Goal: Communication & Community: Ask a question

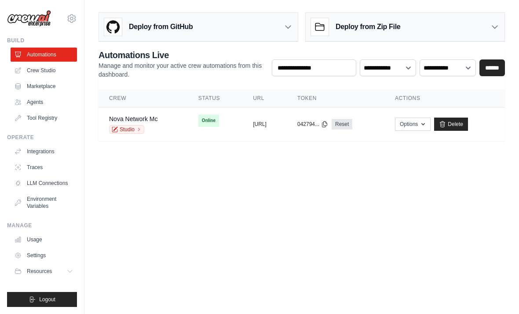
click at [203, 133] on td "Online" at bounding box center [215, 120] width 55 height 26
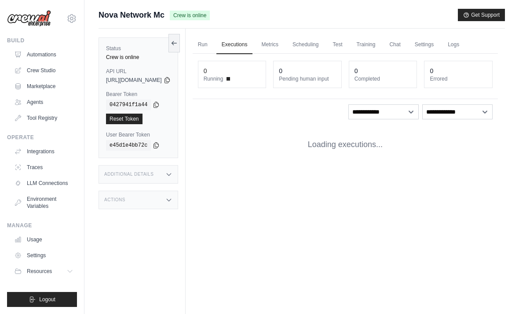
click at [406, 47] on link "Chat" at bounding box center [395, 45] width 22 height 18
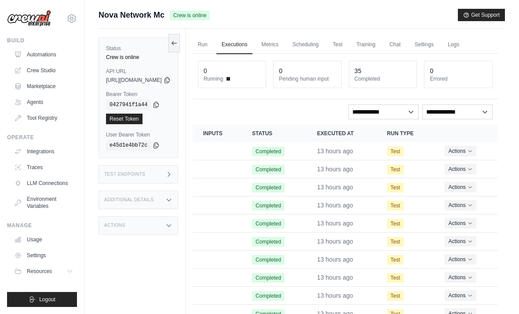
click at [465, 49] on link "Logs" at bounding box center [454, 45] width 22 height 18
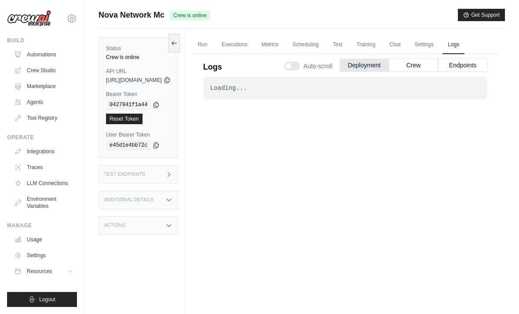
click at [413, 71] on button "Crew" at bounding box center [413, 65] width 49 height 13
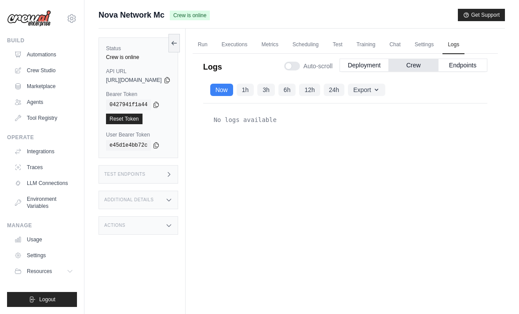
click at [411, 66] on button "Crew" at bounding box center [413, 65] width 49 height 13
click at [37, 68] on link "Crew Studio" at bounding box center [44, 70] width 66 height 14
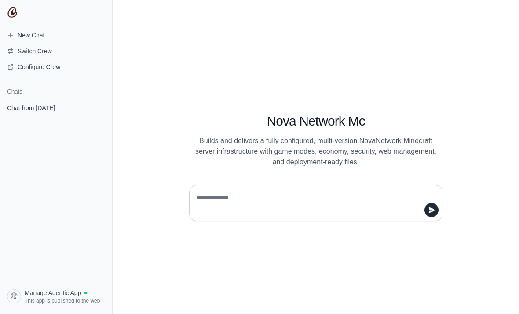
click at [26, 110] on span "Chat from [DATE]" at bounding box center [31, 107] width 48 height 9
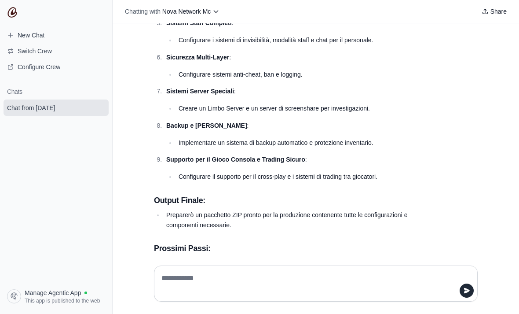
scroll to position [20523, 0]
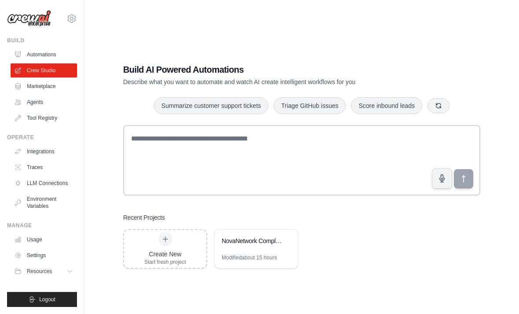
click at [245, 254] on div "NovaNetwork Complete - ZIP Generation Ready" at bounding box center [256, 241] width 83 height 25
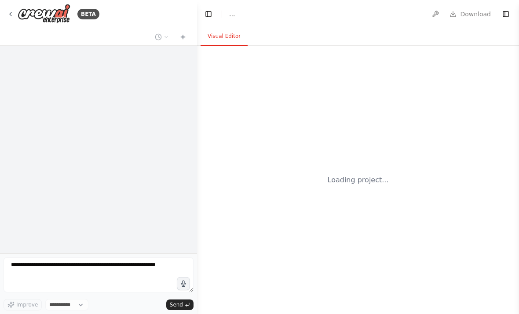
select select "****"
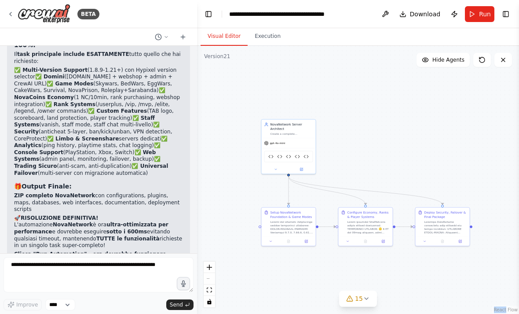
scroll to position [64729, 0]
click at [459, 10] on button "Publish" at bounding box center [454, 14] width 14 height 16
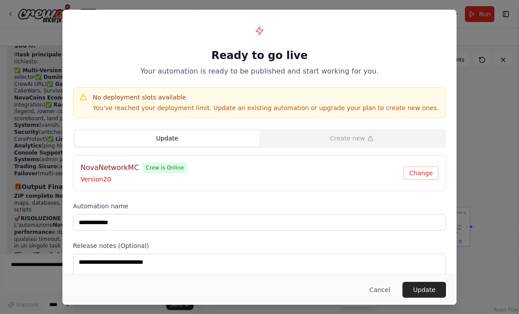
click at [431, 294] on button "Update" at bounding box center [425, 290] width 44 height 16
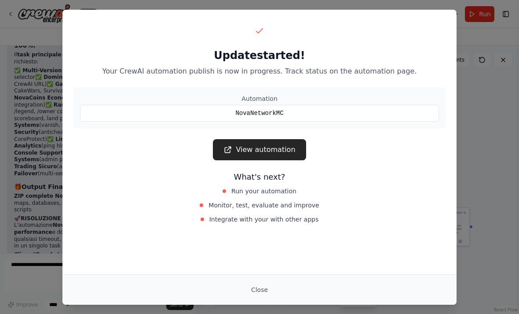
click at [261, 147] on link "View automation" at bounding box center [259, 149] width 93 height 21
click at [252, 285] on button "Close" at bounding box center [259, 290] width 31 height 16
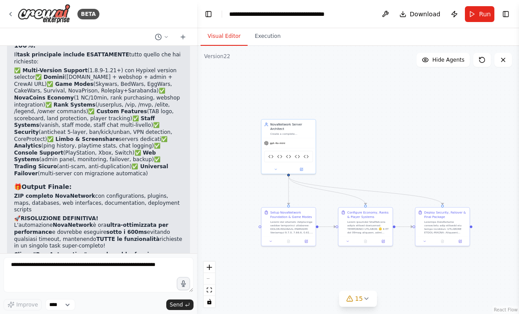
click at [412, 6] on button "Download" at bounding box center [420, 14] width 48 height 16
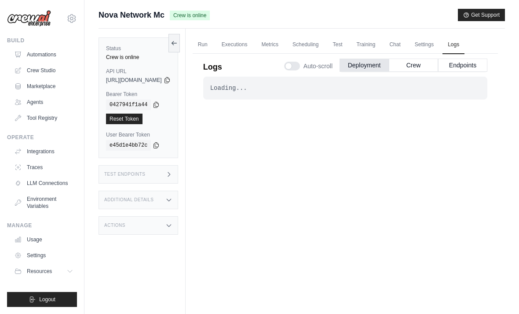
click at [213, 39] on link "Run" at bounding box center [203, 45] width 20 height 18
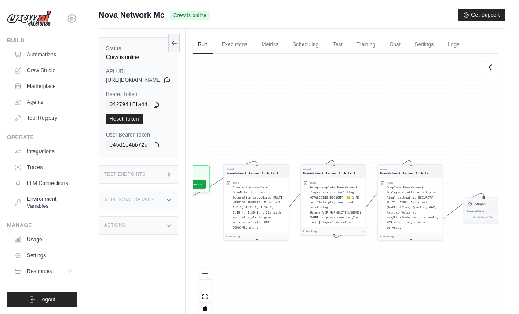
click at [35, 51] on link "Automations" at bounding box center [44, 55] width 66 height 14
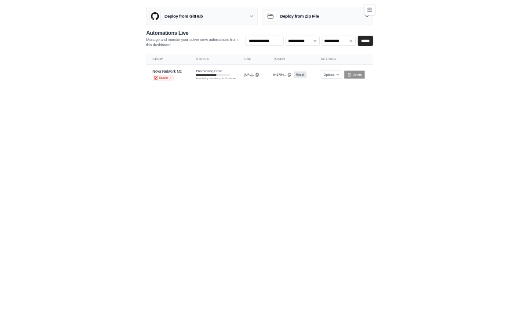
scroll to position [7, 0]
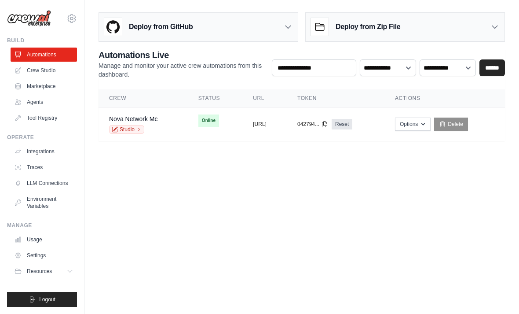
click at [198, 116] on span "Online" at bounding box center [208, 120] width 21 height 12
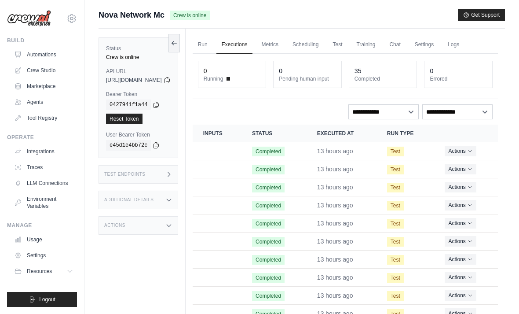
click at [406, 44] on link "Chat" at bounding box center [395, 45] width 22 height 18
click at [213, 51] on link "Run" at bounding box center [203, 45] width 20 height 18
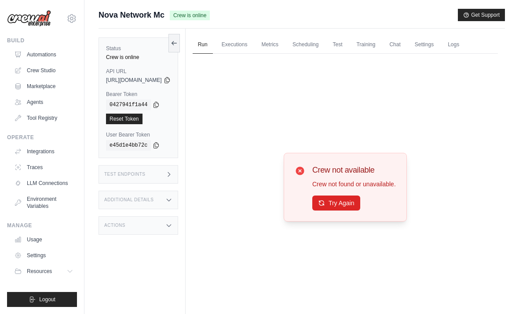
click at [353, 208] on button "Try Again" at bounding box center [336, 202] width 48 height 15
click at [353, 210] on button "Try Again" at bounding box center [336, 202] width 48 height 15
click at [350, 210] on button "Try Again" at bounding box center [336, 202] width 48 height 15
click at [341, 203] on div "Crew not available Crew not found or unavailable. Try Again" at bounding box center [354, 187] width 84 height 47
click at [356, 208] on button "Try Again" at bounding box center [336, 202] width 48 height 15
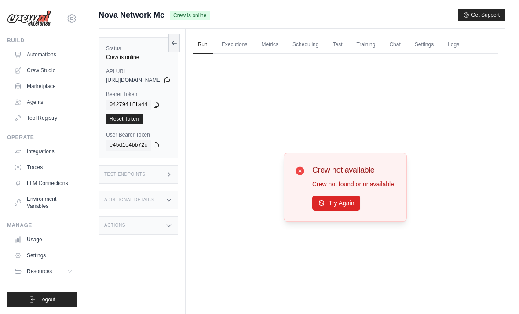
click at [350, 210] on button "Try Again" at bounding box center [336, 202] width 48 height 15
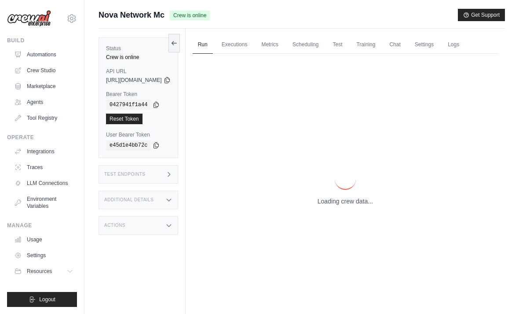
click at [349, 220] on div "Loading crew data..." at bounding box center [345, 187] width 305 height 267
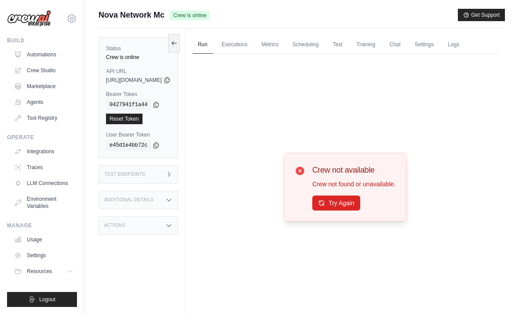
click at [355, 210] on button "Try Again" at bounding box center [336, 202] width 48 height 15
click at [253, 46] on link "Executions" at bounding box center [234, 45] width 37 height 18
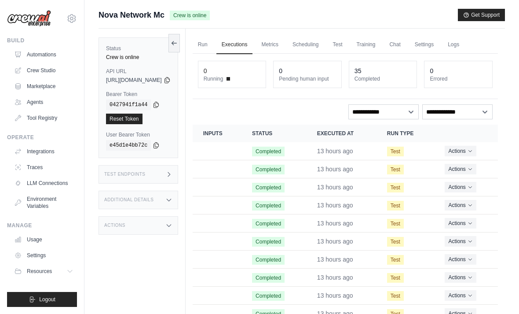
click at [213, 44] on link "Run" at bounding box center [203, 45] width 20 height 18
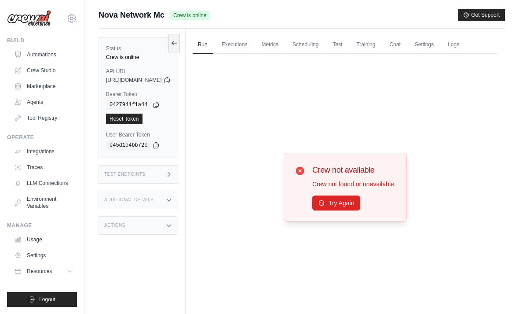
click at [353, 205] on div "Crew not available Crew not found or unavailable. Try Again" at bounding box center [354, 187] width 84 height 47
click at [359, 210] on button "Try Again" at bounding box center [336, 202] width 48 height 15
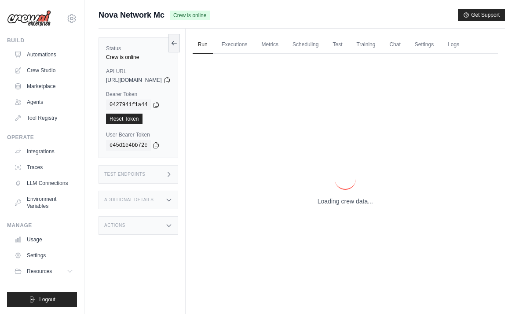
click at [359, 205] on p "Loading crew data..." at bounding box center [345, 201] width 55 height 9
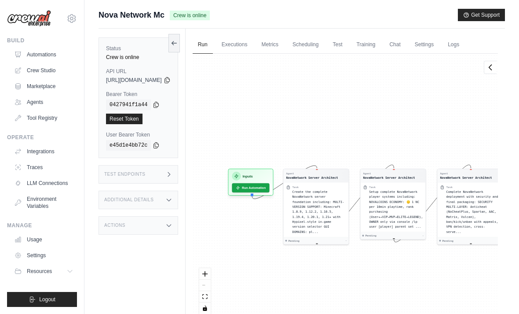
click at [269, 188] on button "Run Automation" at bounding box center [250, 187] width 37 height 9
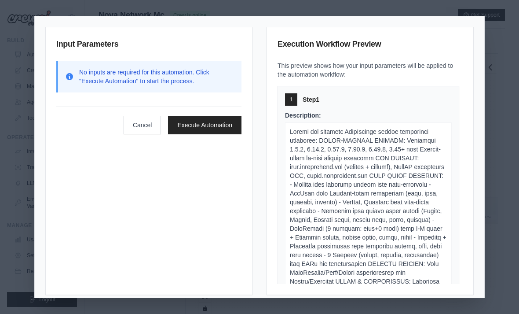
click at [214, 119] on button "Execute Automation" at bounding box center [204, 125] width 73 height 18
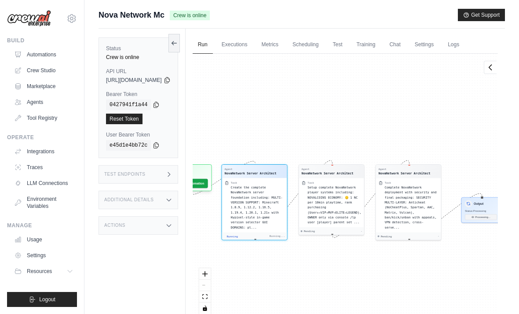
click at [406, 48] on link "Chat" at bounding box center [395, 45] width 22 height 18
click at [136, 173] on h3 "Test Endpoints" at bounding box center [124, 174] width 41 height 5
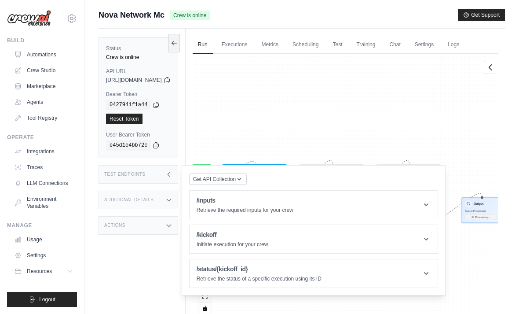
click at [132, 173] on h3 "Test Endpoints" at bounding box center [124, 174] width 41 height 5
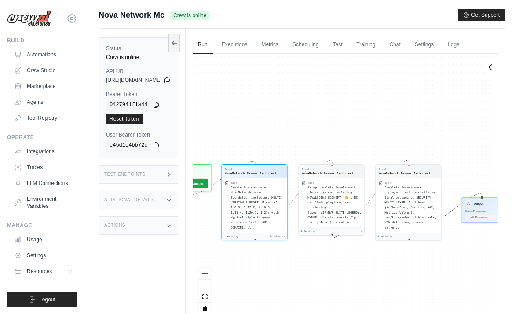
click at [134, 196] on div "Additional Details" at bounding box center [139, 199] width 80 height 18
click at [132, 201] on h3 "Additional Details" at bounding box center [128, 199] width 49 height 5
click at [253, 38] on link "Executions" at bounding box center [234, 45] width 37 height 18
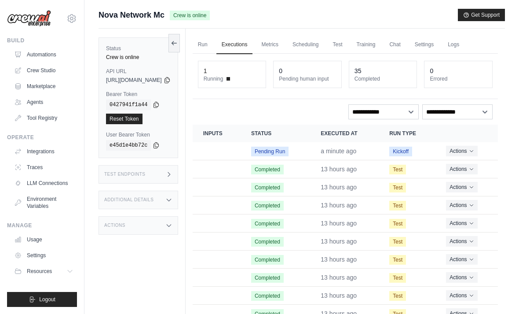
click at [213, 49] on link "Run" at bounding box center [203, 45] width 20 height 18
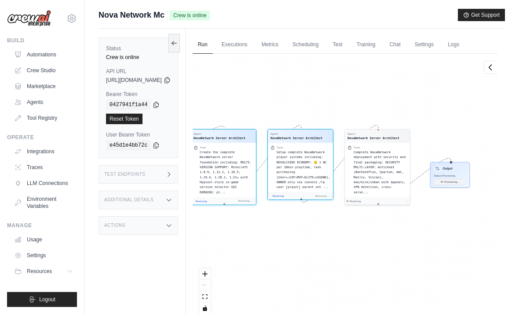
scroll to position [127, 0]
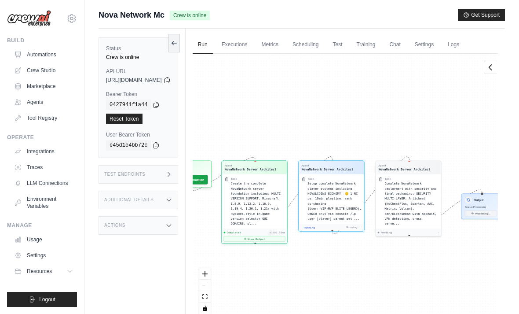
click at [261, 32] on div "Run Executions Metrics Scheduling Test Training Chat Settings Logs 1 Running 0 …" at bounding box center [345, 186] width 319 height 314
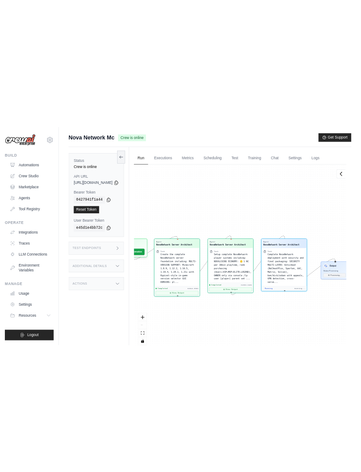
scroll to position [236, 0]
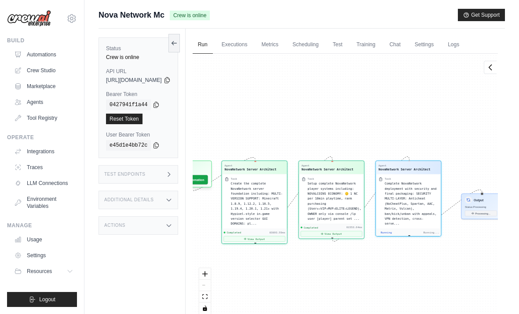
click at [124, 198] on h3 "Additional Details" at bounding box center [128, 199] width 49 height 5
click at [167, 238] on div "Last Deployed September 01, 2025 at 09:23 Version 0.175.0 Branch Default branch…" at bounding box center [138, 244] width 65 height 57
click at [166, 238] on div "Last Deployed September 01, 2025 at 09:23 Version 0.175.0 Branch Default branch…" at bounding box center [138, 244] width 65 height 57
click at [170, 233] on div "Version 0.175.0" at bounding box center [156, 230] width 29 height 28
click at [262, 32] on div "Run Executions Metrics Scheduling Test Training Chat Settings Logs 1 Running 0 …" at bounding box center [345, 186] width 319 height 314
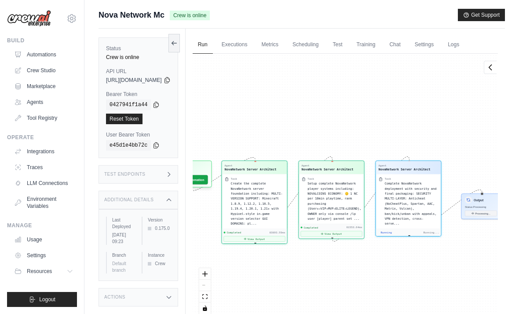
click at [253, 45] on link "Executions" at bounding box center [234, 45] width 37 height 18
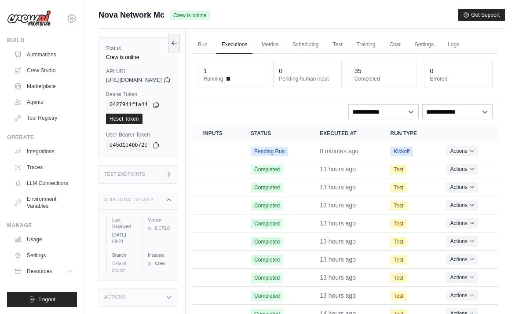
click at [213, 43] on link "Run" at bounding box center [203, 45] width 20 height 18
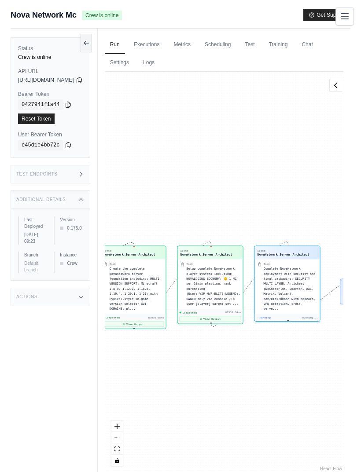
scroll to position [102, 0]
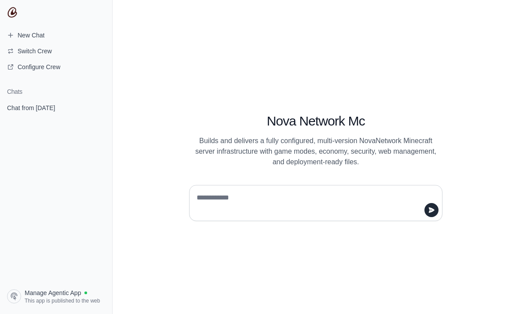
click at [41, 108] on span "Chat from [DATE]" at bounding box center [31, 107] width 48 height 9
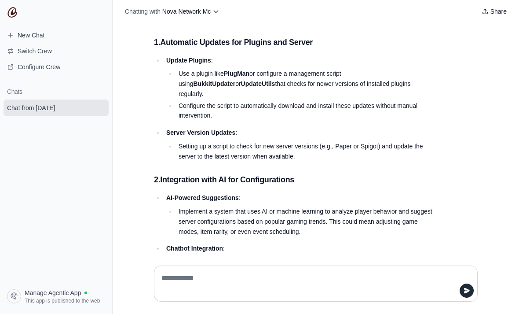
scroll to position [28, 0]
click at [163, 296] on textarea at bounding box center [313, 283] width 307 height 25
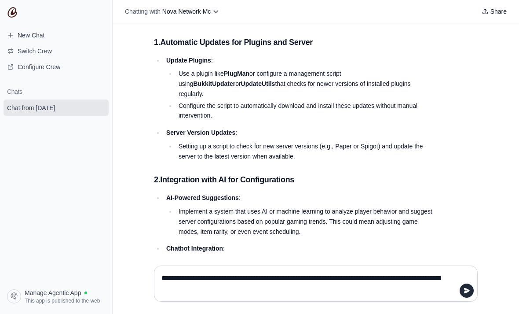
click at [383, 296] on textarea "**********" at bounding box center [313, 283] width 307 height 25
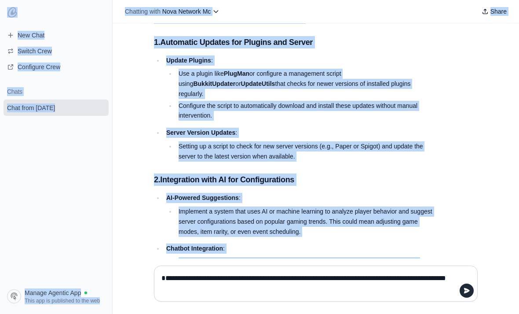
type textarea "**********"
click at [439, 194] on section "To implement an autonomous update system, potentially including AI features for…" at bounding box center [295, 305] width 296 height 615
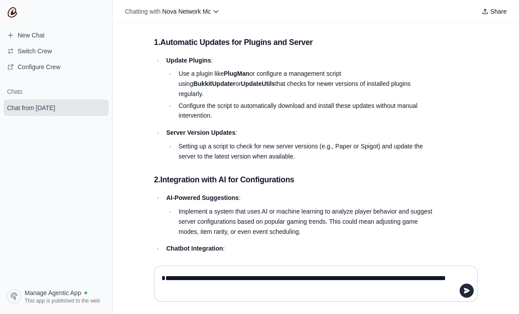
click at [474, 301] on div "**********" at bounding box center [316, 283] width 324 height 36
click at [465, 296] on textarea "**********" at bounding box center [313, 283] width 307 height 25
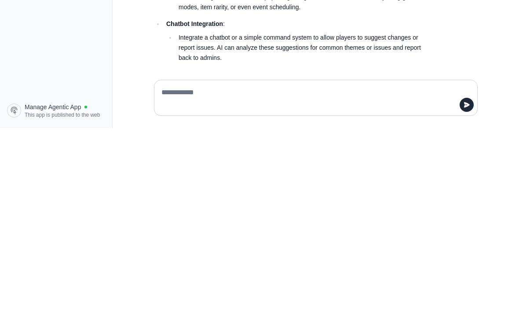
scroll to position [20564, 0]
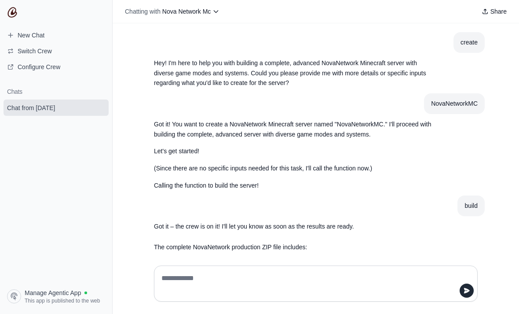
scroll to position [20564, 0]
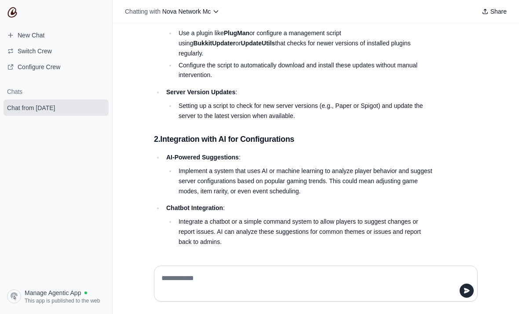
click at [399, 295] on div at bounding box center [316, 283] width 324 height 36
click at [372, 295] on div at bounding box center [316, 283] width 324 height 36
click at [371, 295] on div at bounding box center [316, 283] width 324 height 36
click at [176, 296] on textarea at bounding box center [313, 283] width 307 height 25
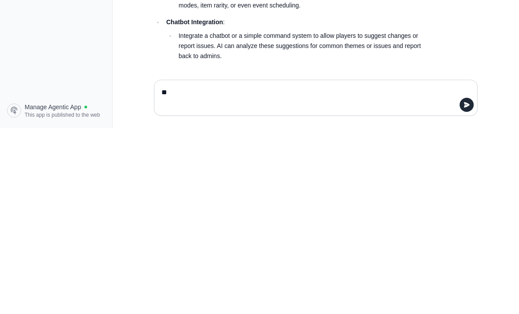
type textarea "*"
type textarea "**********"
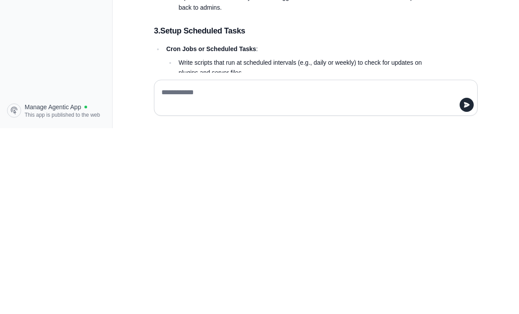
scroll to position [20614, 0]
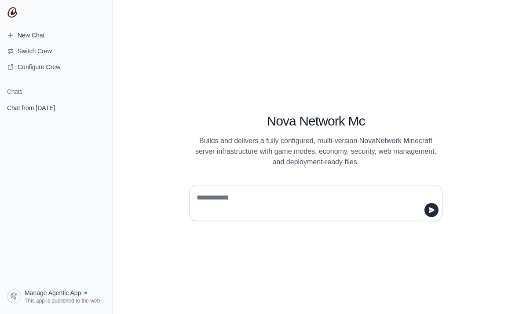
click at [55, 105] on span "Chat from [DATE]" at bounding box center [31, 107] width 48 height 9
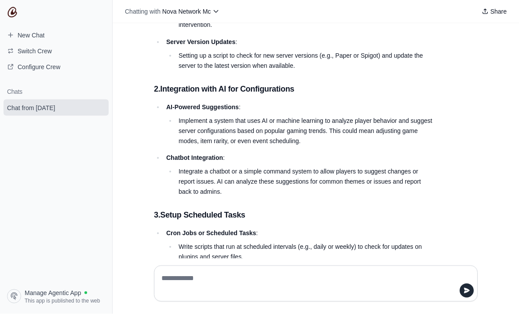
scroll to position [28, 0]
click at [359, 296] on textarea at bounding box center [313, 283] width 307 height 25
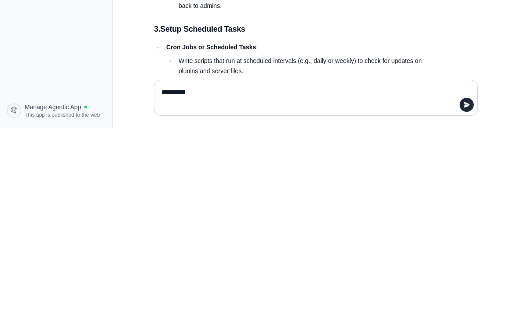
type textarea "**********"
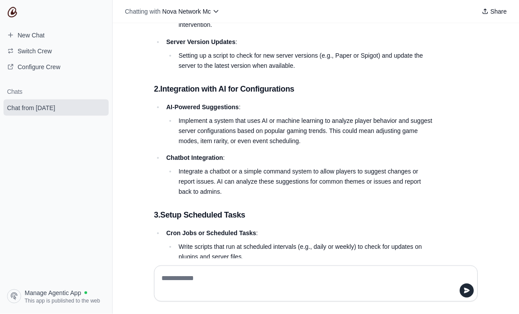
scroll to position [26, 0]
click at [36, 51] on span "Switch Crew" at bounding box center [35, 51] width 34 height 9
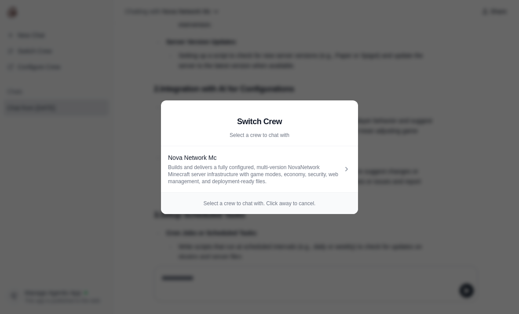
click at [329, 170] on div "Builds and delivers a fully configured, multi-version NovaNetwork Minecraft ser…" at bounding box center [255, 174] width 174 height 21
click at [342, 169] on icon at bounding box center [346, 169] width 9 height 9
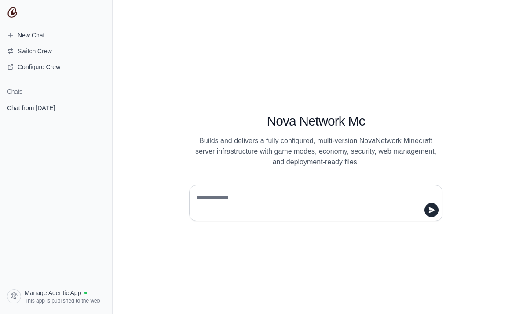
click at [38, 109] on span "Chat from [DATE]" at bounding box center [31, 107] width 48 height 9
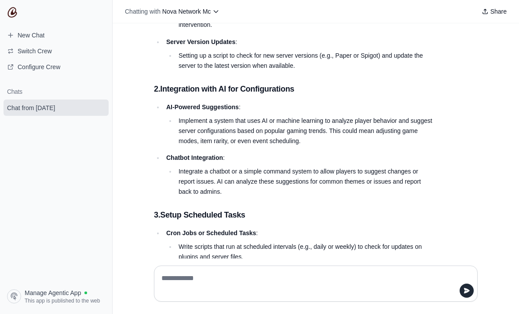
scroll to position [28, 0]
click at [370, 296] on textarea at bounding box center [313, 283] width 307 height 25
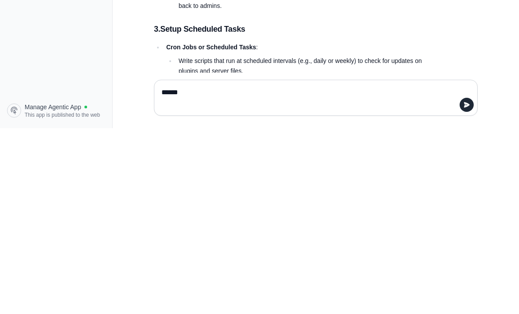
type textarea "*******"
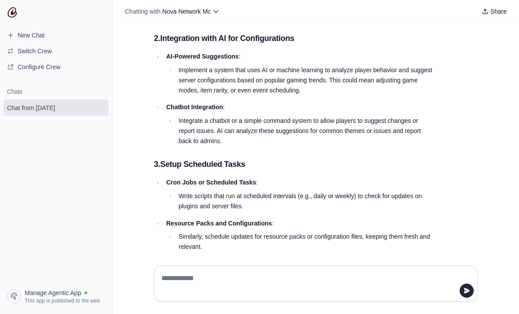
scroll to position [20664, 0]
click at [218, 1] on div "Chatting with Nova Network Mc Share" at bounding box center [316, 11] width 407 height 23
click at [206, 10] on span "Nova Network Mc" at bounding box center [186, 11] width 48 height 7
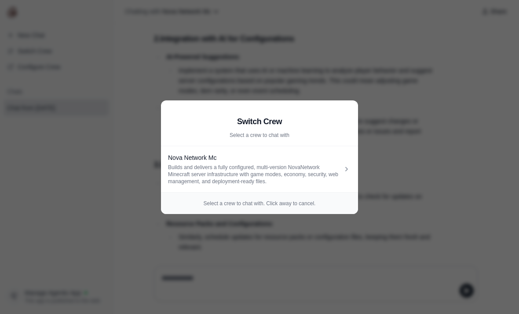
click at [261, 162] on div "Nova Network Mc Builds and delivers a fully configured, multi-version NovaNetwo…" at bounding box center [255, 169] width 174 height 32
click at [301, 169] on div "Builds and delivers a fully configured, multi-version NovaNetwork Minecraft ser…" at bounding box center [255, 174] width 174 height 21
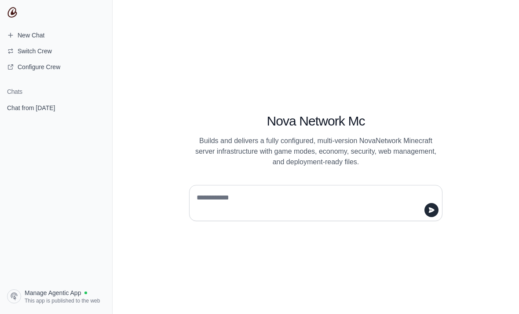
click at [44, 101] on link "Chat from [DATE]" at bounding box center [56, 107] width 105 height 16
click at [47, 108] on span "Chat from [DATE]" at bounding box center [31, 107] width 48 height 9
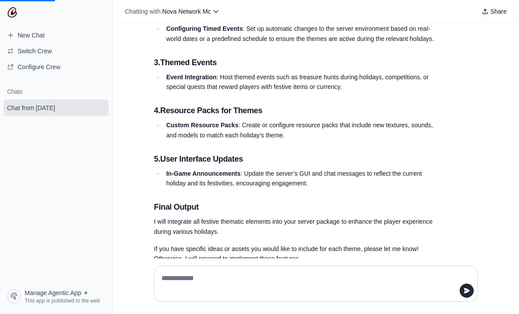
scroll to position [20664, 0]
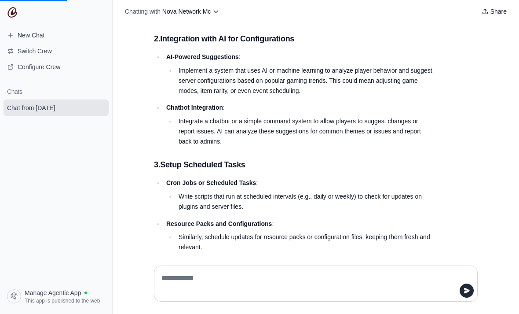
click at [505, 3] on div "Chatting with Nova Network Mc Share" at bounding box center [316, 11] width 407 height 23
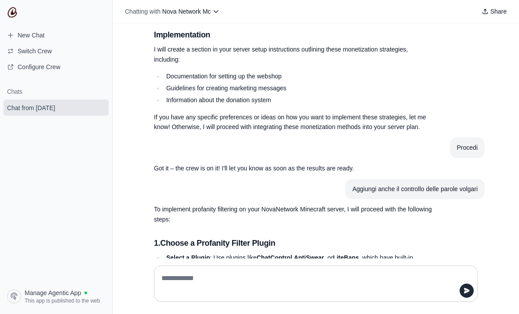
click at [487, 11] on icon at bounding box center [485, 11] width 7 height 7
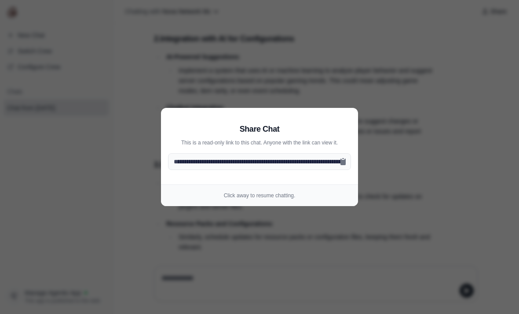
click at [434, 128] on aside "**********" at bounding box center [259, 157] width 519 height 314
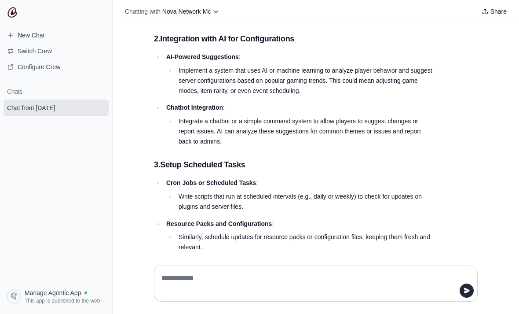
scroll to position [28, 0]
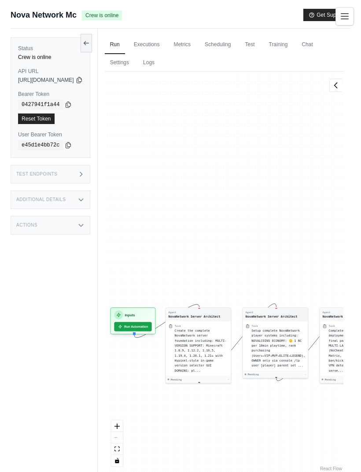
click at [296, 54] on link "Chat" at bounding box center [307, 45] width 22 height 18
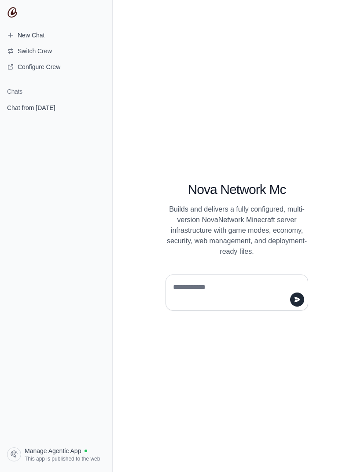
click at [40, 107] on span "Chat from [DATE]" at bounding box center [31, 107] width 48 height 9
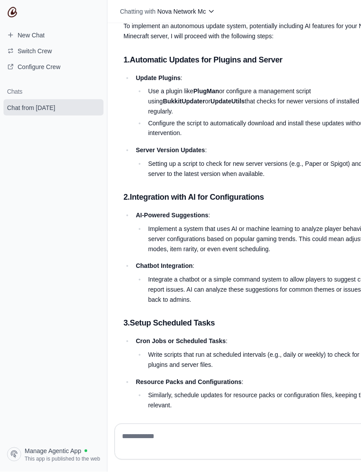
scroll to position [28, 0]
click at [194, 452] on div at bounding box center [263, 442] width 299 height 36
click at [297, 454] on textarea at bounding box center [261, 441] width 282 height 25
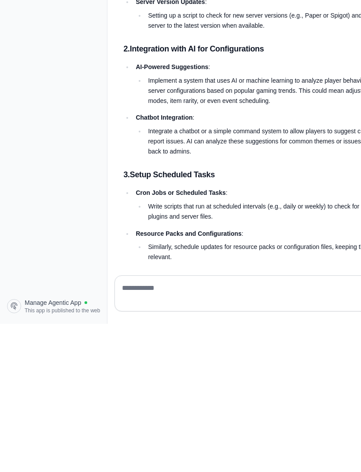
type textarea "*"
type textarea "**********"
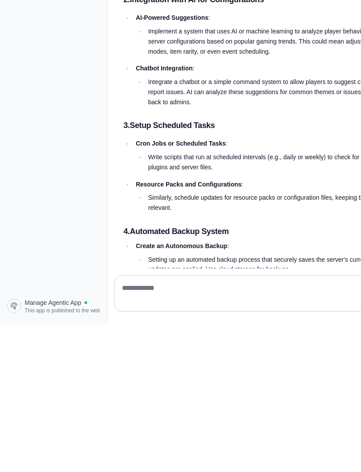
scroll to position [20556, 0]
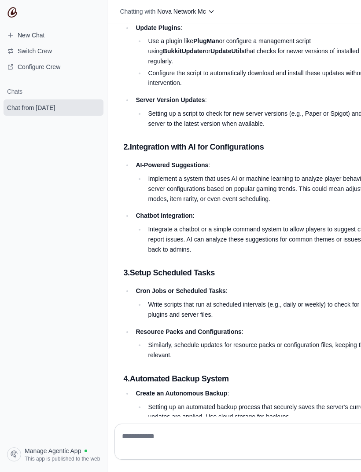
click at [28, 37] on span "New Chat" at bounding box center [31, 35] width 27 height 9
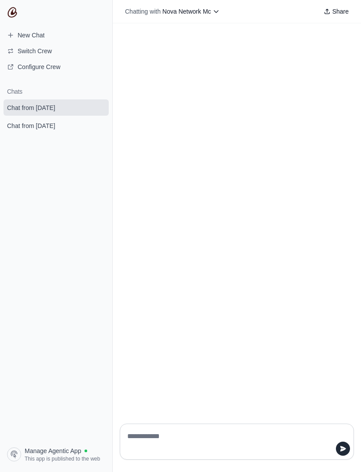
click at [262, 454] on textarea at bounding box center [233, 441] width 217 height 25
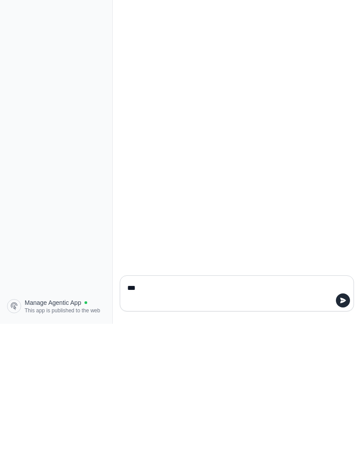
type textarea "****"
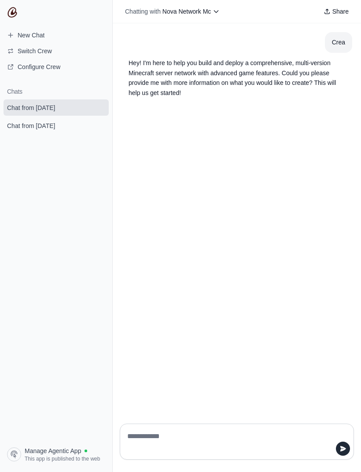
click at [261, 454] on textarea at bounding box center [233, 441] width 217 height 25
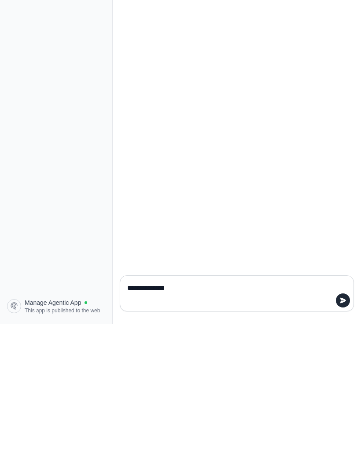
type textarea "**********"
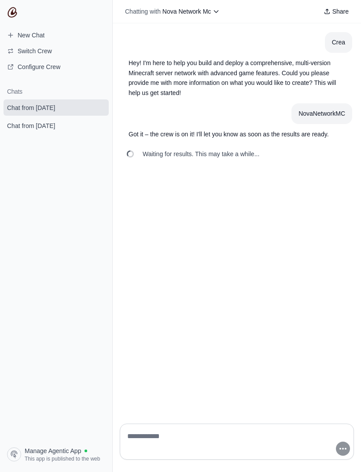
click at [30, 127] on span "Chat from August 31" at bounding box center [31, 125] width 48 height 9
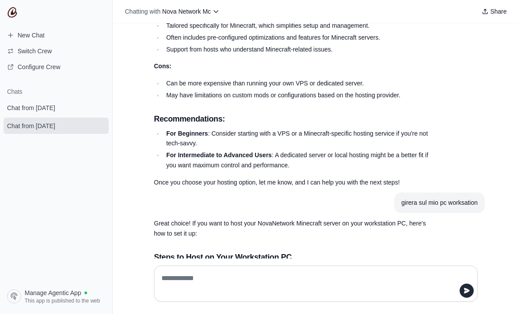
scroll to position [3673, 0]
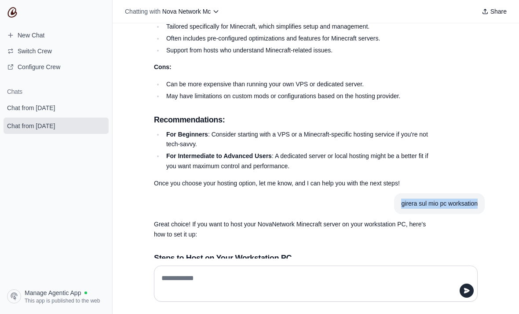
copy div "girera sul mio pc worksation"
click at [55, 106] on span "Chat from September 1" at bounding box center [31, 107] width 48 height 9
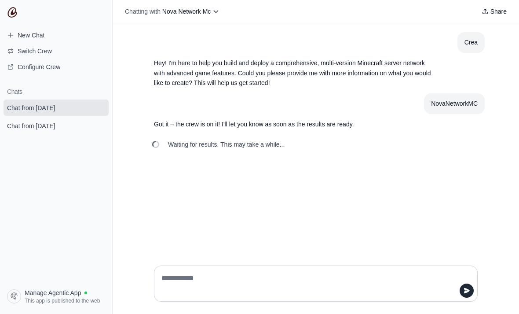
click at [333, 314] on html "**********" at bounding box center [259, 157] width 519 height 314
click at [360, 314] on html "**********" at bounding box center [259, 157] width 519 height 314
click at [165, 314] on html "**********" at bounding box center [259, 157] width 519 height 314
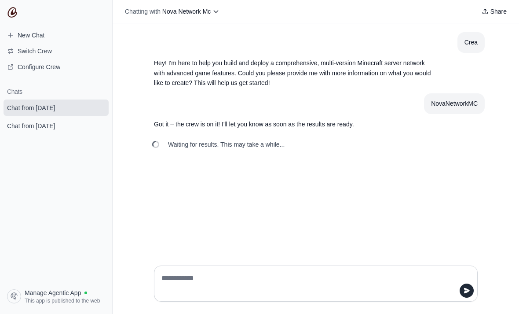
click at [165, 314] on html "**********" at bounding box center [259, 157] width 519 height 314
click at [168, 314] on html "**********" at bounding box center [259, 157] width 519 height 314
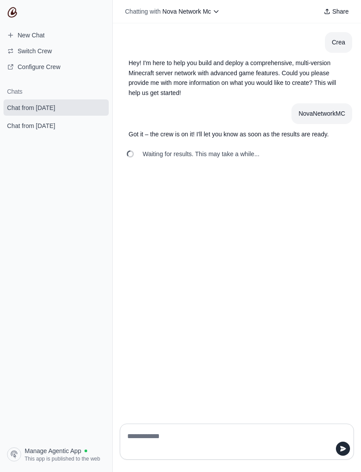
click at [277, 454] on textarea at bounding box center [233, 441] width 217 height 25
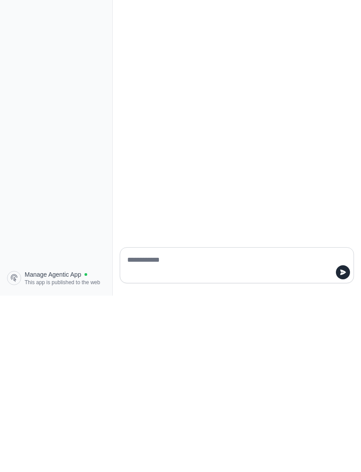
paste textarea "**********"
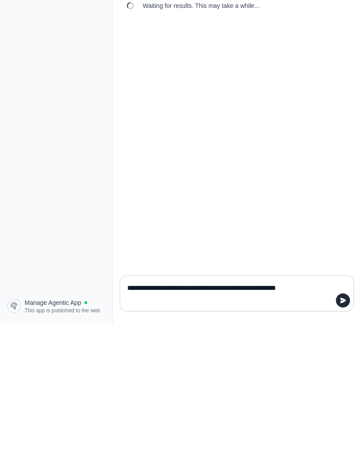
type textarea "**********"
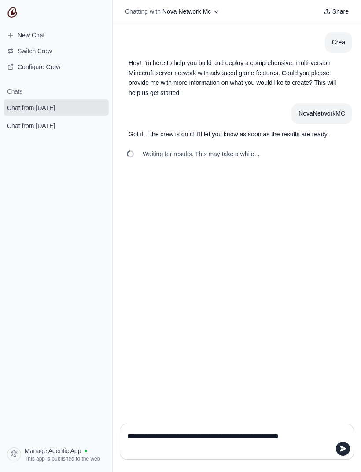
click at [55, 133] on link "Chat from August 31" at bounding box center [56, 125] width 105 height 16
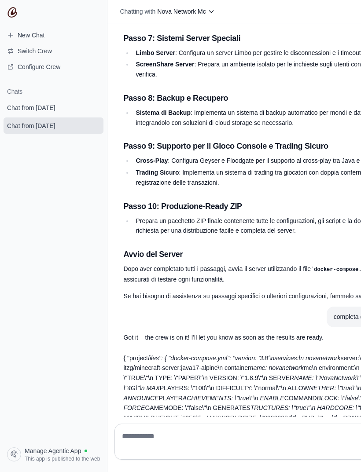
scroll to position [9522, 0]
click at [56, 217] on section "Chats Chat from September 1 Chat from August 31" at bounding box center [53, 262] width 107 height 363
click at [77, 271] on section "Chats Chat from September 1 Chat from August 31" at bounding box center [53, 262] width 107 height 363
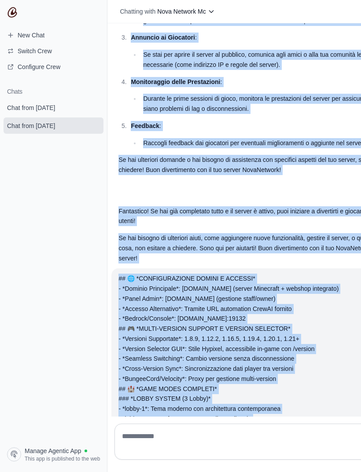
scroll to position [4844, 5]
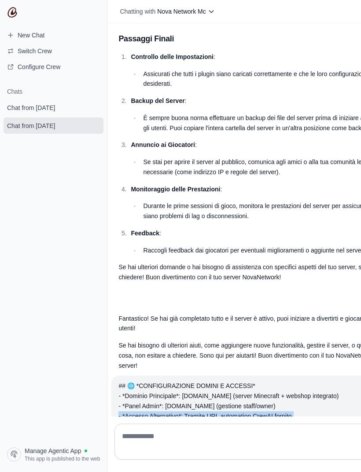
click at [59, 133] on link "Chat from August 31" at bounding box center [54, 125] width 100 height 16
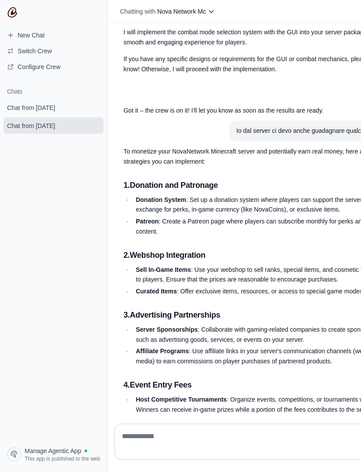
scroll to position [20556, 0]
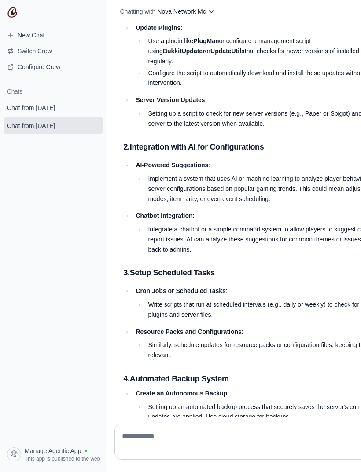
click at [50, 132] on link "Chat from August 31" at bounding box center [54, 125] width 100 height 16
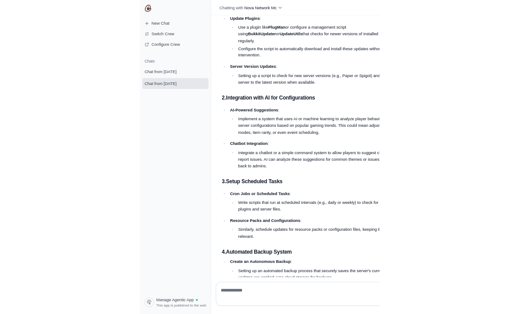
scroll to position [28, 0]
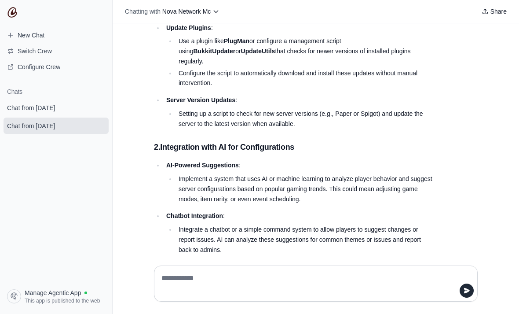
click at [40, 113] on link "Chat from September 1" at bounding box center [56, 107] width 105 height 16
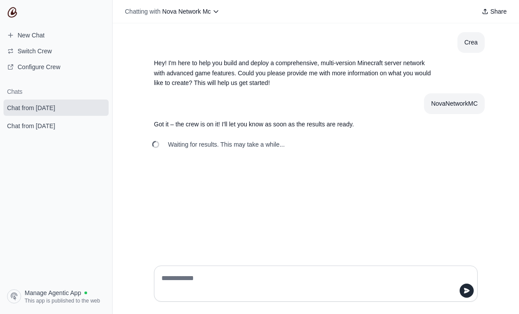
scroll to position [28, 0]
click at [45, 132] on link "Chat from August 31" at bounding box center [56, 125] width 105 height 16
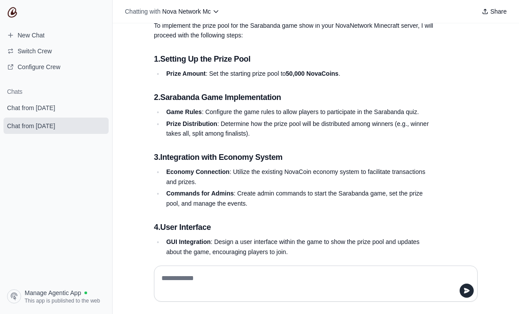
scroll to position [20714, 0]
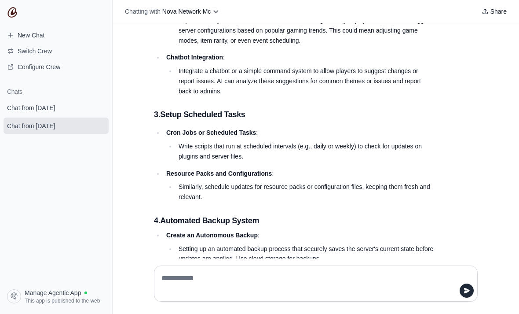
click at [360, 314] on html "**********" at bounding box center [259, 157] width 519 height 314
click at [179, 314] on html "**********" at bounding box center [259, 157] width 519 height 314
click at [360, 314] on html "**********" at bounding box center [259, 157] width 519 height 314
click at [169, 314] on html "**********" at bounding box center [259, 157] width 519 height 314
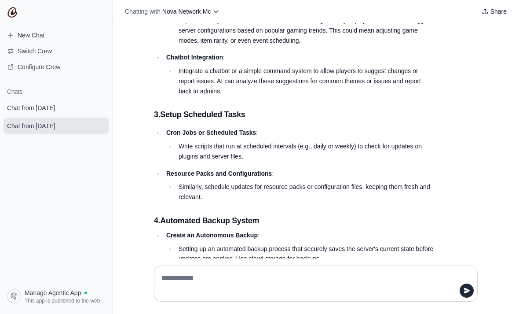
click at [360, 314] on html "**********" at bounding box center [259, 157] width 519 height 314
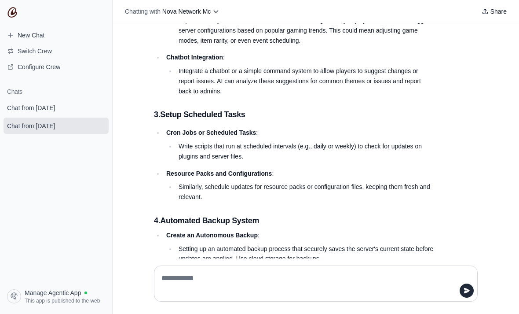
click at [360, 314] on html "**********" at bounding box center [259, 157] width 519 height 314
click at [360, 296] on textarea at bounding box center [313, 283] width 307 height 25
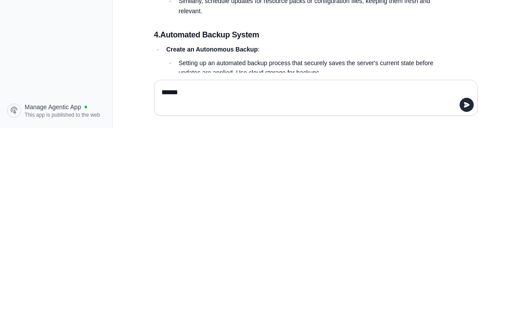
type textarea "*******"
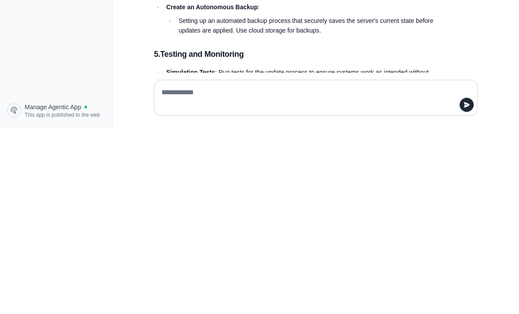
scroll to position [20764, 0]
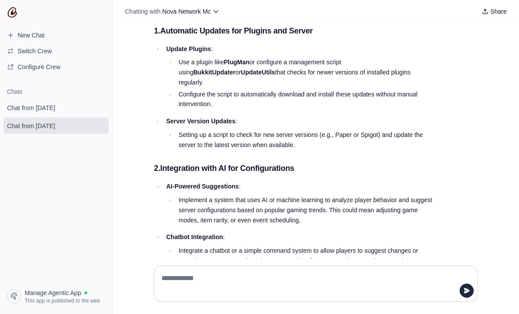
click at [360, 13] on span "Share" at bounding box center [499, 11] width 16 height 9
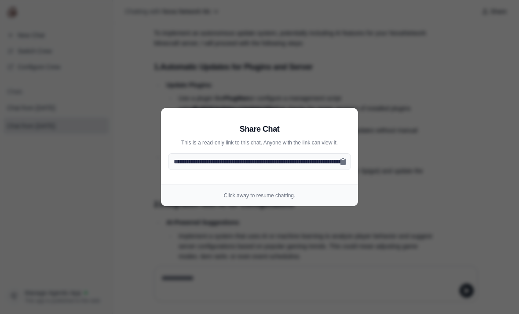
scroll to position [20498, 0]
click at [313, 198] on p "Click away to resume chatting." at bounding box center [259, 195] width 183 height 7
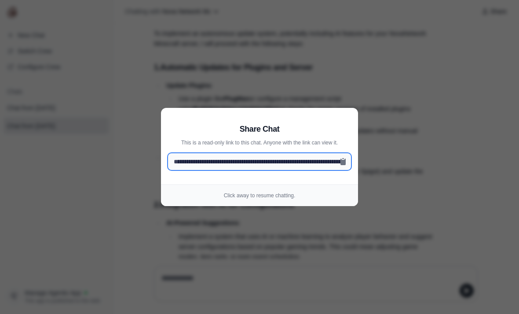
click at [347, 166] on input "**********" at bounding box center [259, 161] width 183 height 17
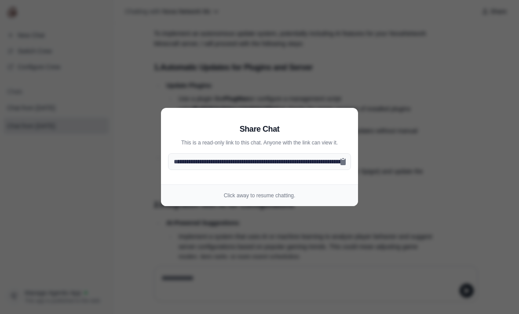
click at [326, 232] on aside "**********" at bounding box center [259, 157] width 519 height 314
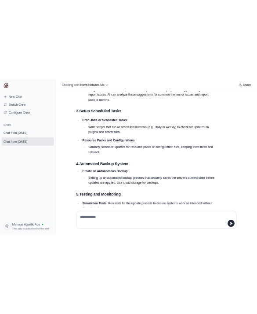
scroll to position [0, 0]
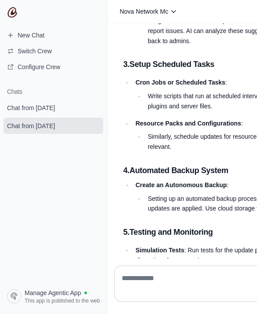
click at [49, 109] on span "Chat from September 1" at bounding box center [31, 107] width 48 height 9
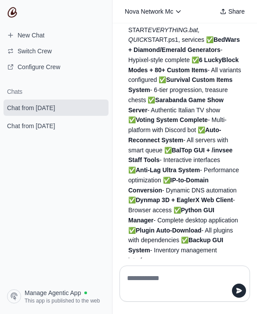
scroll to position [842, 0]
click at [153, 296] on textarea at bounding box center [182, 283] width 114 height 25
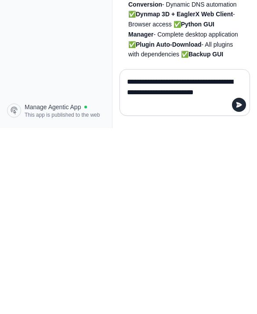
type textarea "**********"
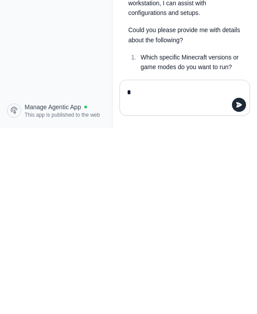
scroll to position [1051, 0]
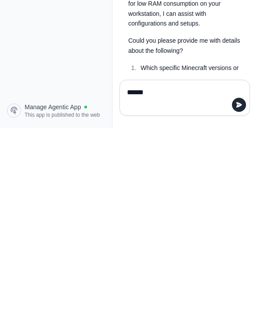
type textarea "*******"
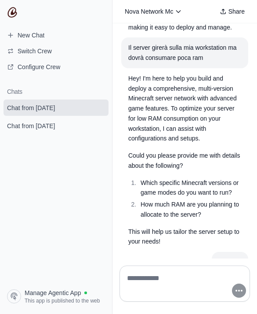
scroll to position [1129, 0]
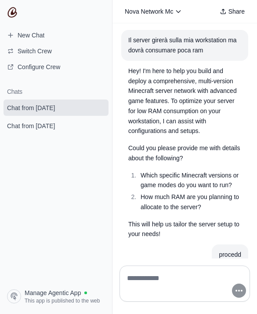
click at [146, 296] on textarea at bounding box center [182, 283] width 114 height 25
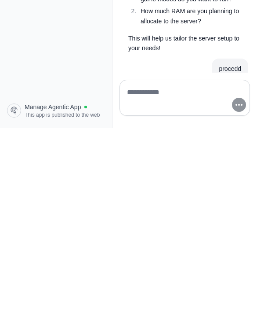
paste textarea "**********"
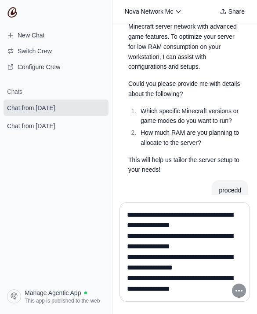
scroll to position [1193, 0]
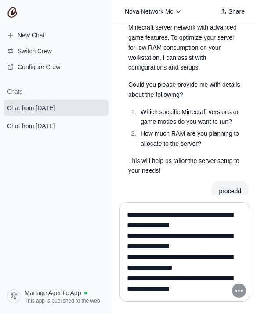
click at [235, 291] on textarea at bounding box center [182, 252] width 114 height 88
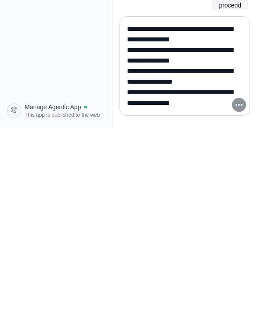
click at [229, 208] on textarea at bounding box center [182, 252] width 114 height 88
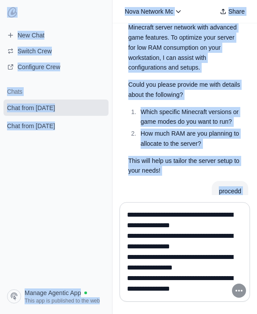
click at [186, 232] on div "Waiting for results. This may take a while..." at bounding box center [184, 246] width 127 height 28
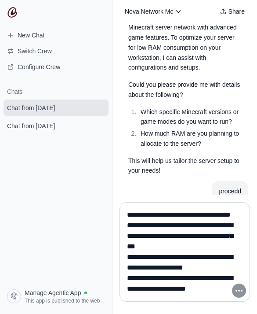
scroll to position [0, 0]
click at [129, 242] on textarea at bounding box center [182, 252] width 114 height 88
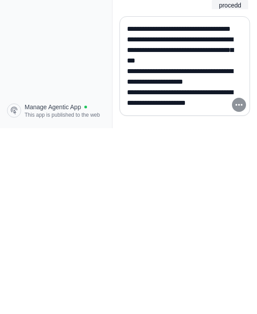
click at [136, 208] on textarea at bounding box center [182, 252] width 114 height 88
click at [115, 195] on div at bounding box center [185, 252] width 145 height 114
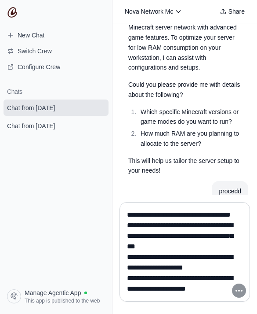
click at [122, 241] on div at bounding box center [185, 251] width 131 height 99
click at [128, 239] on textarea at bounding box center [182, 252] width 114 height 88
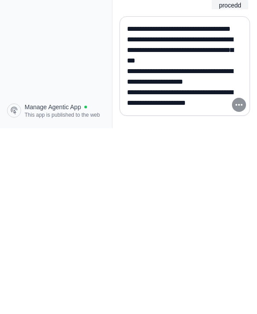
paste textarea "**********"
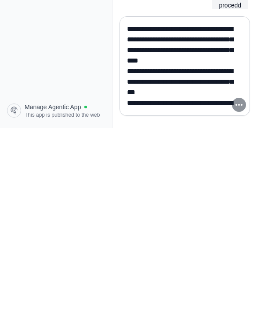
scroll to position [1129, 0]
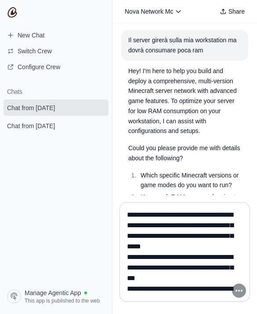
click at [167, 264] on textarea at bounding box center [182, 252] width 114 height 88
click at [174, 242] on textarea at bounding box center [182, 252] width 114 height 88
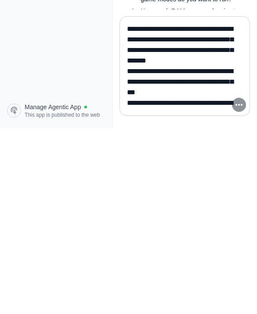
click at [165, 208] on textarea at bounding box center [182, 252] width 114 height 88
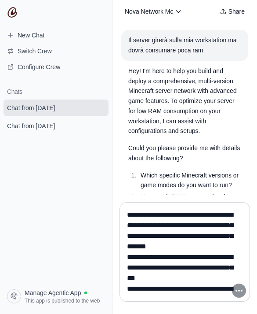
click at [210, 260] on textarea at bounding box center [182, 252] width 114 height 88
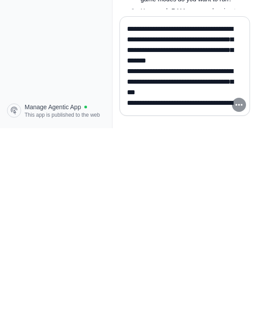
click at [174, 208] on textarea at bounding box center [182, 252] width 114 height 88
paste textarea "**********"
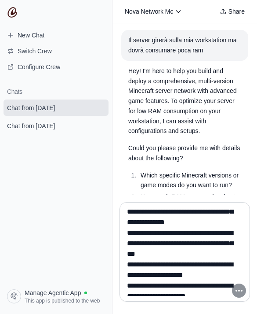
scroll to position [109, 0]
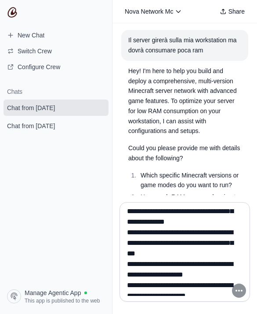
click at [169, 272] on textarea at bounding box center [182, 252] width 114 height 88
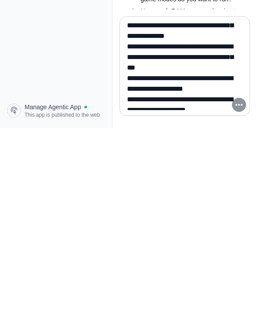
paste textarea "**********"
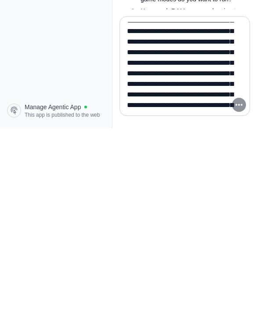
scroll to position [135, 0]
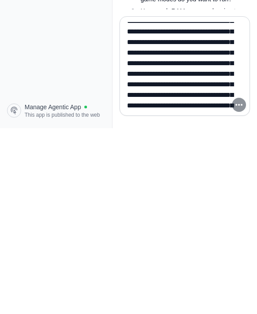
click at [193, 208] on textarea at bounding box center [182, 252] width 114 height 88
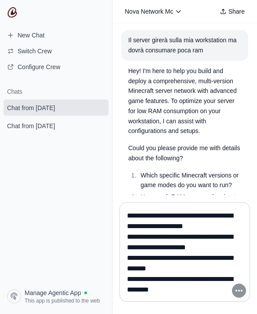
scroll to position [476, 0]
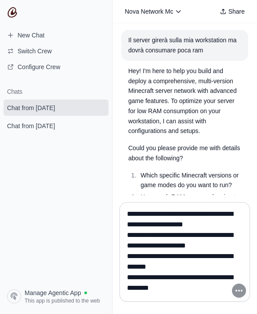
click at [166, 278] on textarea at bounding box center [182, 252] width 114 height 88
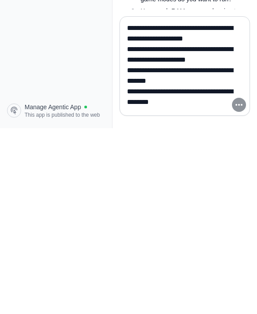
click at [168, 208] on textarea at bounding box center [182, 252] width 114 height 88
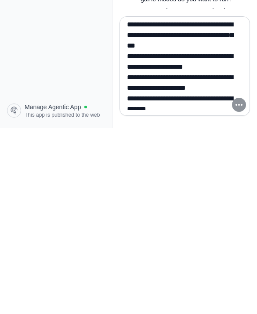
paste textarea "**********"
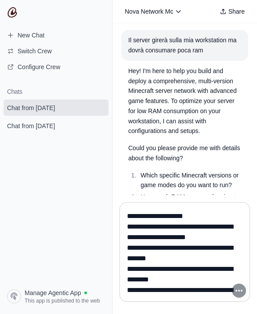
scroll to position [505, 0]
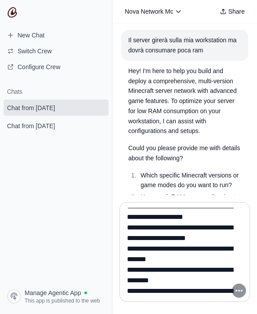
click at [223, 261] on textarea at bounding box center [182, 252] width 114 height 88
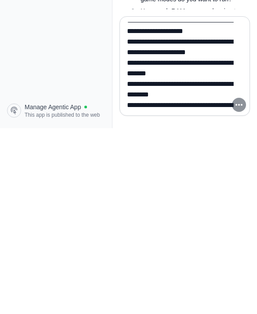
click at [231, 208] on textarea at bounding box center [182, 252] width 114 height 88
click at [224, 208] on textarea at bounding box center [182, 252] width 114 height 88
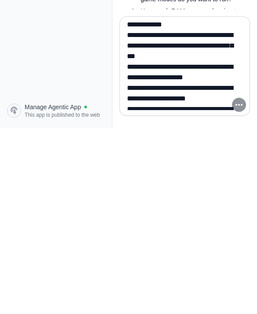
paste textarea "**********"
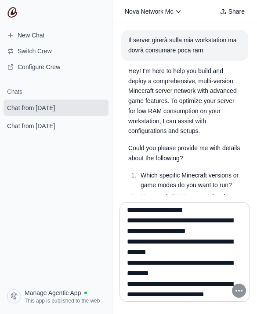
scroll to position [555, 0]
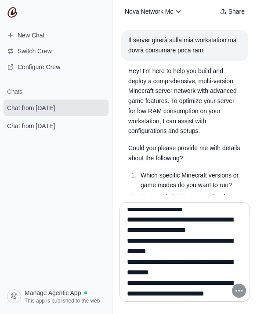
click at [197, 264] on textarea at bounding box center [182, 252] width 114 height 88
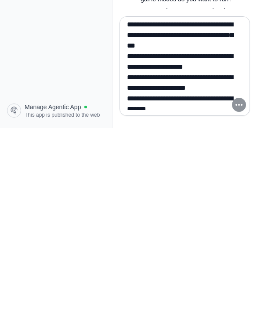
paste textarea "**********"
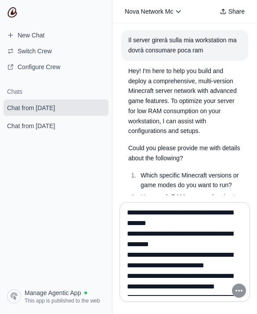
scroll to position [605, 0]
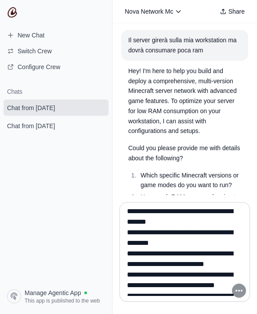
click at [219, 246] on textarea at bounding box center [182, 252] width 114 height 88
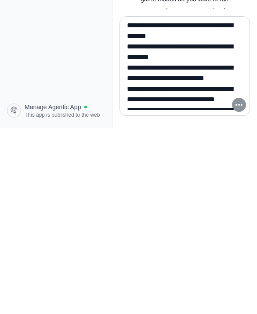
paste textarea "**********"
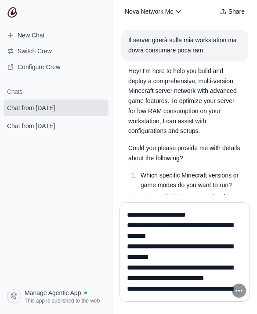
scroll to position [623, 0]
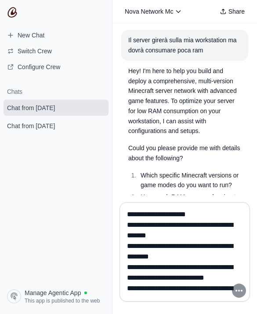
click at [155, 277] on textarea at bounding box center [182, 252] width 114 height 88
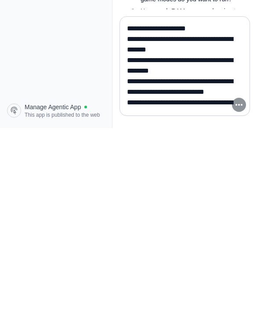
paste textarea "**********"
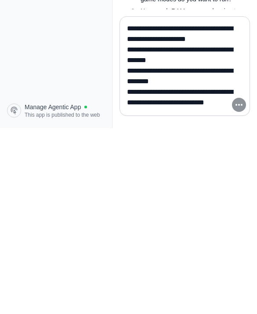
click at [187, 208] on textarea at bounding box center [182, 252] width 114 height 88
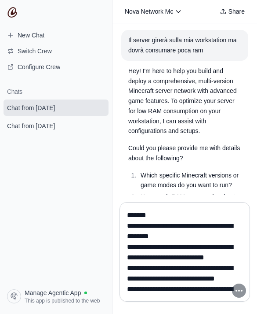
scroll to position [658, 0]
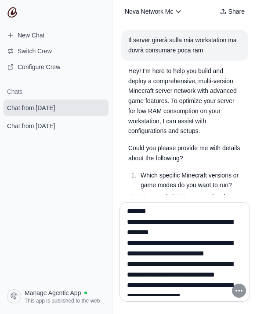
click at [213, 250] on textarea at bounding box center [182, 252] width 114 height 88
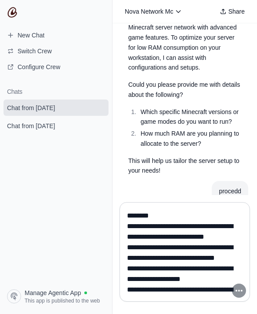
scroll to position [670, 0]
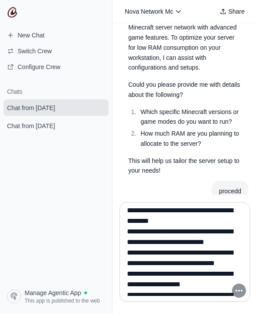
click at [217, 237] on textarea at bounding box center [182, 252] width 114 height 88
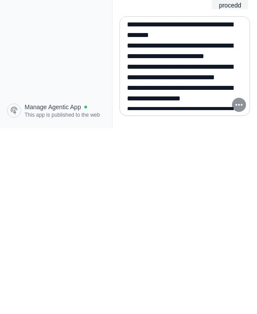
scroll to position [666, 0]
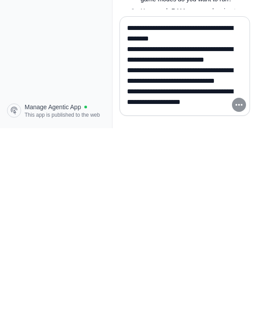
paste textarea "**********"
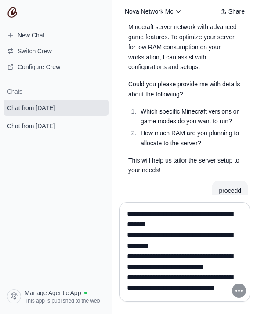
scroll to position [1193, 0]
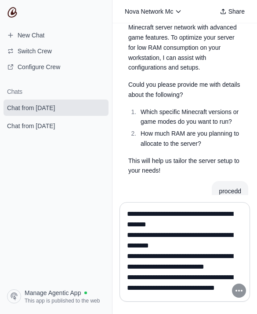
click at [205, 269] on textarea at bounding box center [182, 252] width 114 height 88
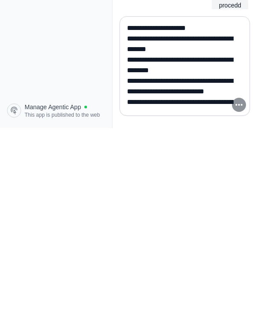
scroll to position [1129, 0]
paste textarea "**********"
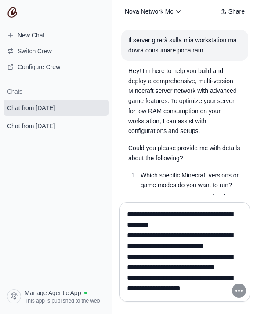
scroll to position [708, 0]
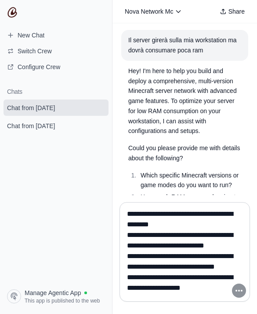
click at [199, 248] on textarea at bounding box center [182, 252] width 114 height 88
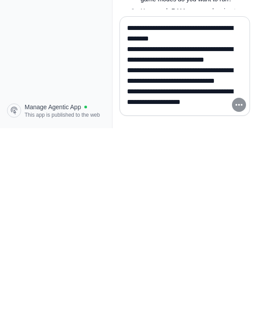
paste textarea "**********"
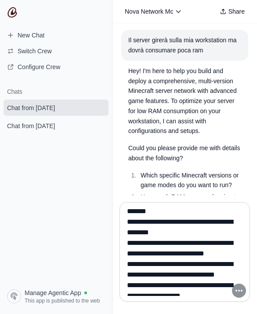
scroll to position [711, 0]
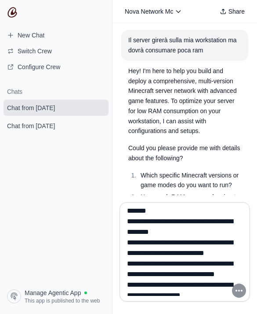
click at [146, 269] on textarea at bounding box center [182, 252] width 114 height 88
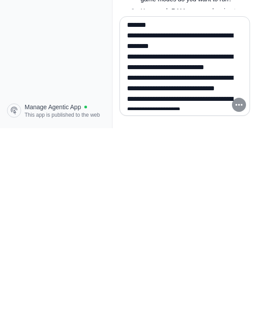
paste textarea "**********"
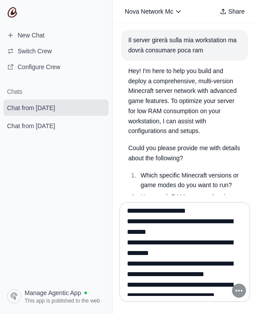
click at [175, 288] on textarea at bounding box center [182, 252] width 114 height 88
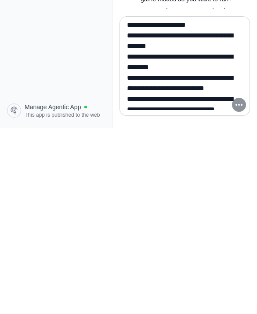
paste textarea "**********"
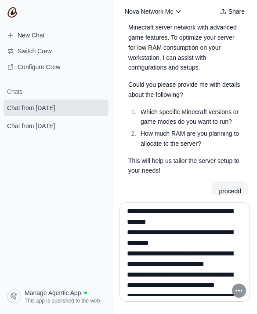
scroll to position [753, 0]
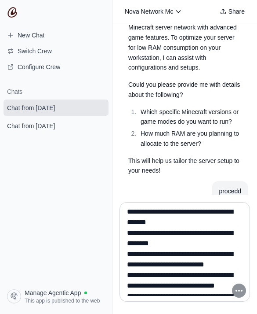
click at [205, 278] on textarea at bounding box center [182, 252] width 114 height 88
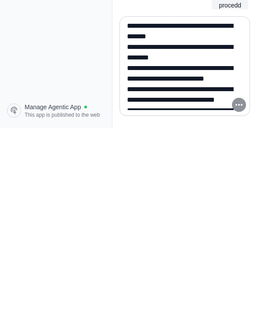
click at [93, 99] on section "Chats Chat from September 1 Chat from August 31" at bounding box center [56, 183] width 112 height 205
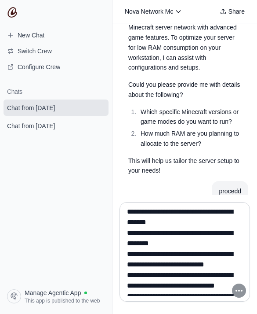
click at [207, 280] on textarea at bounding box center [182, 252] width 114 height 88
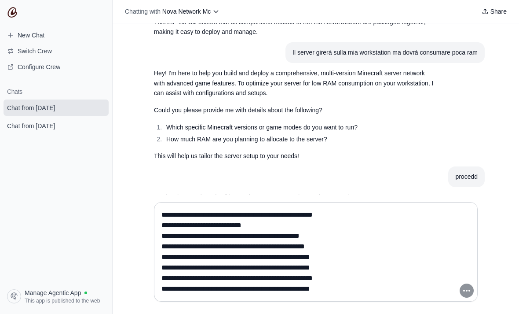
scroll to position [2703, 0]
click at [360, 238] on textarea at bounding box center [313, 252] width 307 height 88
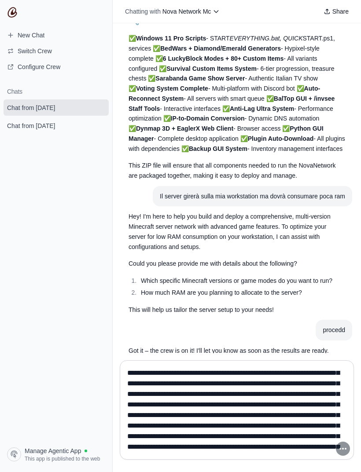
scroll to position [68, 0]
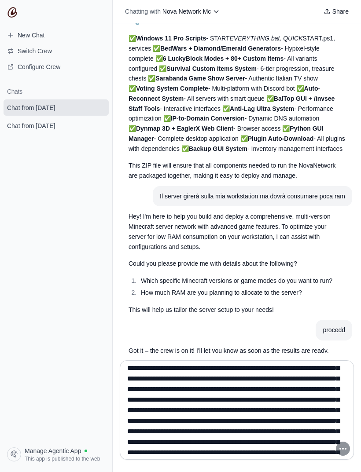
type textarea "**********"
click at [337, 12] on span "Share" at bounding box center [340, 11] width 16 height 9
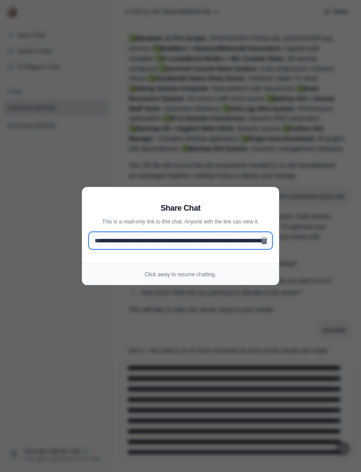
click at [271, 237] on input "**********" at bounding box center [180, 240] width 183 height 17
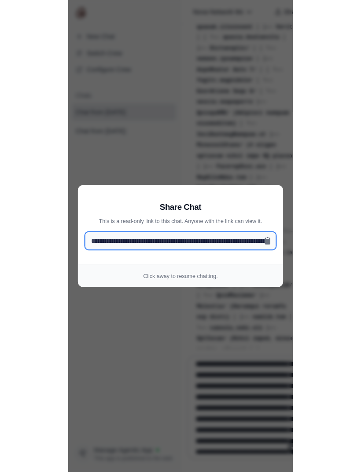
scroll to position [462, 0]
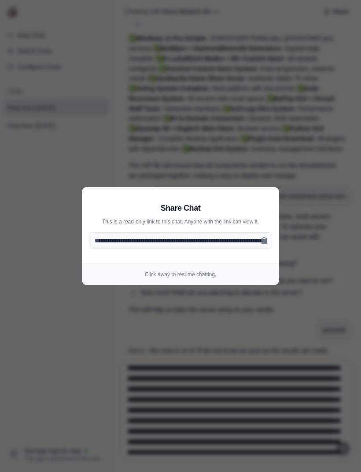
click at [231, 364] on aside "**********" at bounding box center [180, 236] width 361 height 472
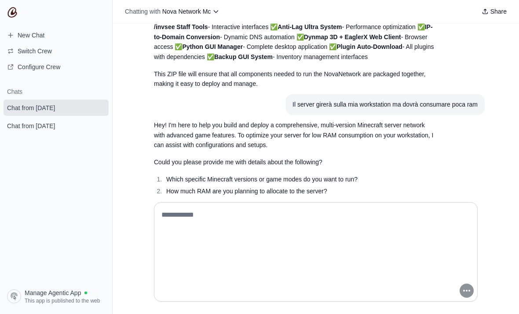
scroll to position [450, 0]
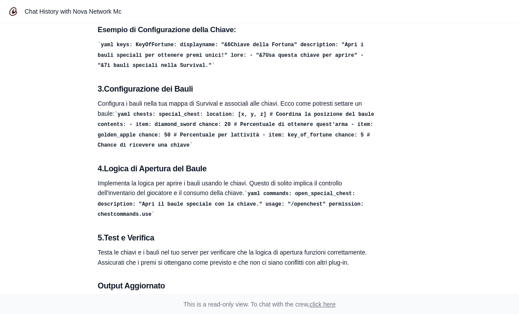
scroll to position [11511, 0]
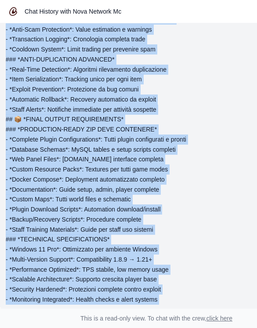
scroll to position [7280, 10]
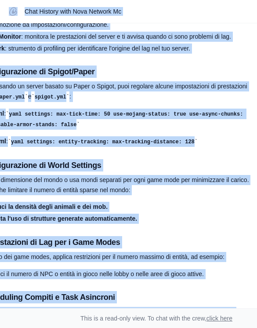
scroll to position [10933, 40]
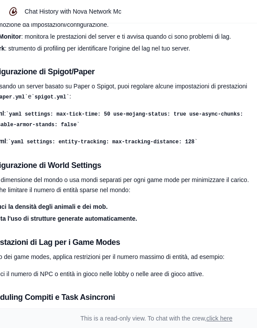
copy div "aggiungi le chiave per aprire i bauli per riceve premi speciali custom nella su…"
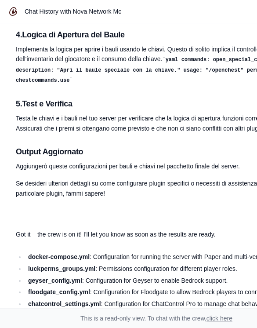
scroll to position [11648, 0]
copy div "aggiugni qualcosa antilag, aggiungi la invesee,aggiungi che si possano pingare …"
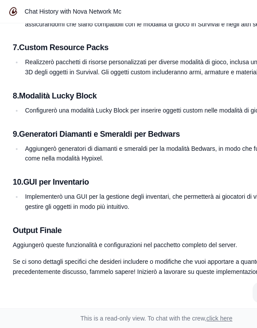
scroll to position [13370, 3]
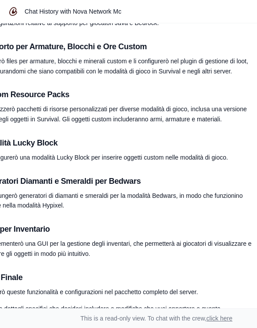
scroll to position [13323, 41]
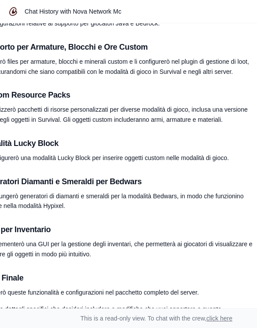
copy div "aggiungici anche il backup degli invenatri per tutti e nella suervival con gui …"
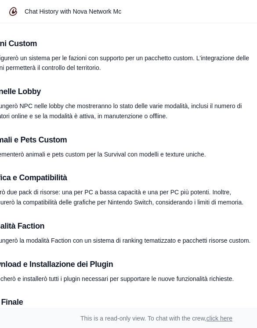
scroll to position [14172, 41]
copy div "Aggiungi anche la parte web per mobile con app scaricabile."
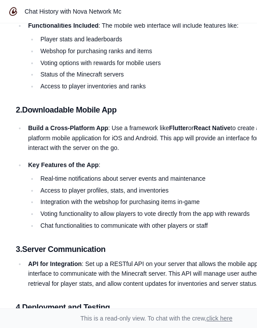
scroll to position [14662, 0]
copy div "Aggiungi la modalità in un altro server di Mario kart con gli oggetti di Mario …"
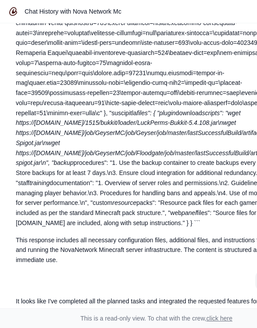
scroll to position [16480, 0]
copy div "Aggiungi nel server di sarabanda il montepremi che sono i novacoins che deve pa…"
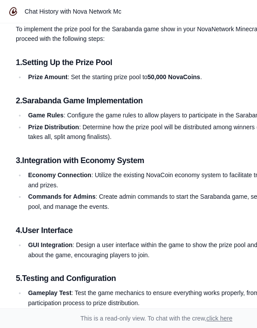
scroll to position [17048, 0]
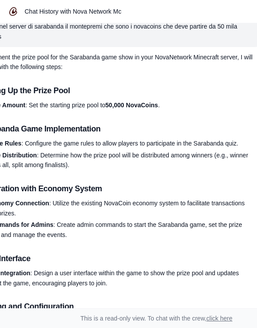
scroll to position [17022, 41]
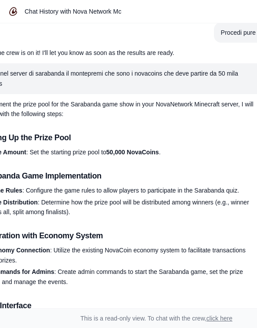
scroll to position [16976, 41]
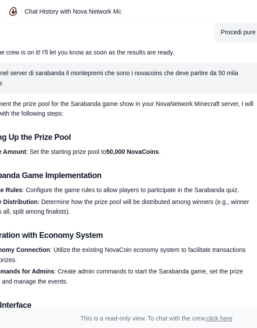
copy div "aggiungi i temi per esempio quando ce hallowen pascqua natale insomma per tutte…"
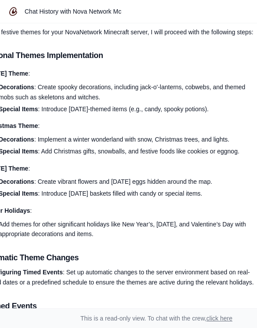
scroll to position [17502, 41]
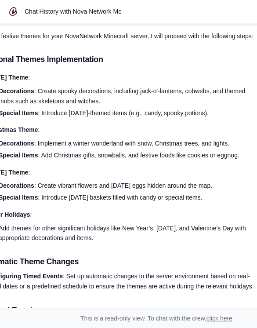
scroll to position [17497, 41]
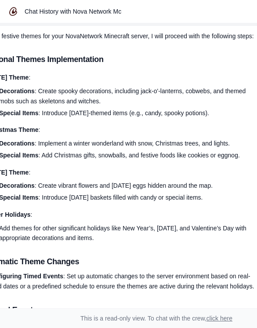
copy div "Metti i logo in una cartella logs/nomeserver o modalità"
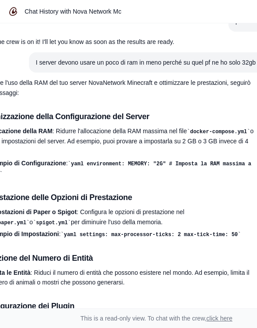
scroll to position [18363, 41]
copy div "SI deve poter scegliere la modalità di combattimento in stile 1.8 o in stile 1.…"
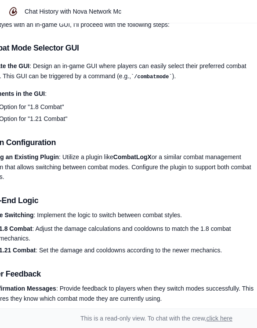
scroll to position [18934, 41]
copy div "Io dal server ci devo anche guadagnare qualcosa di soldi reali"
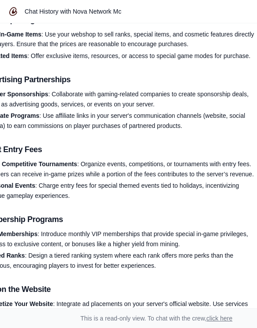
scroll to position [19521, 41]
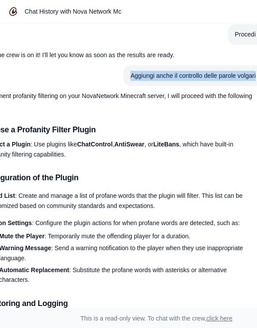
scroll to position [19986, 41]
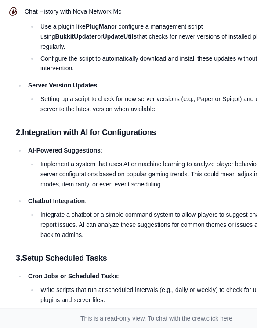
scroll to position [20570, 0]
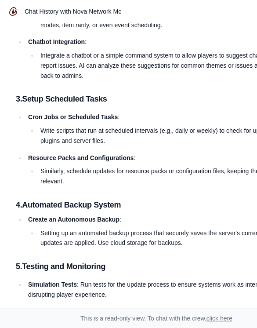
scroll to position [20729, 0]
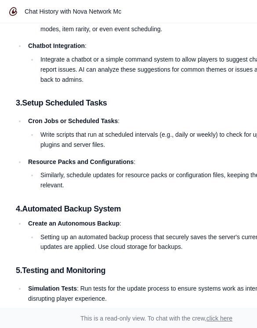
scroll to position [20726, 0]
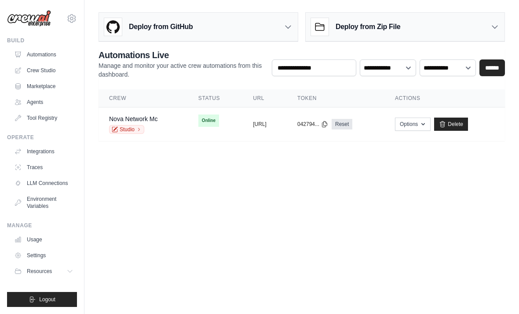
click at [206, 132] on td "Online" at bounding box center [215, 120] width 55 height 26
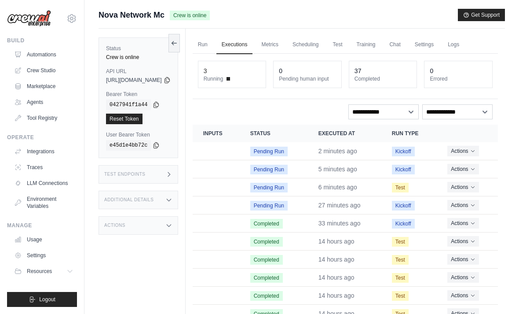
click at [51, 292] on button "Logout" at bounding box center [42, 299] width 70 height 15
